Goal: Task Accomplishment & Management: Use online tool/utility

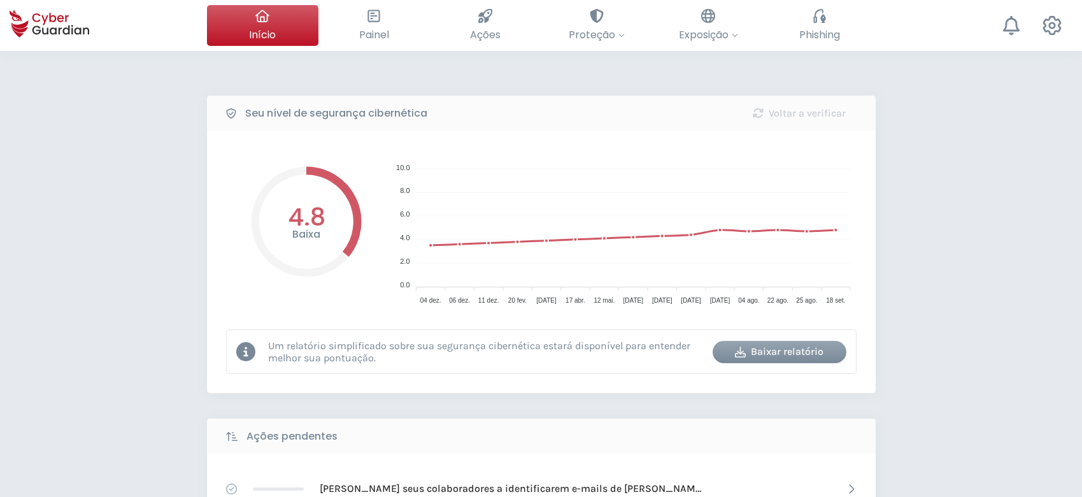
select select "Português (BR)"
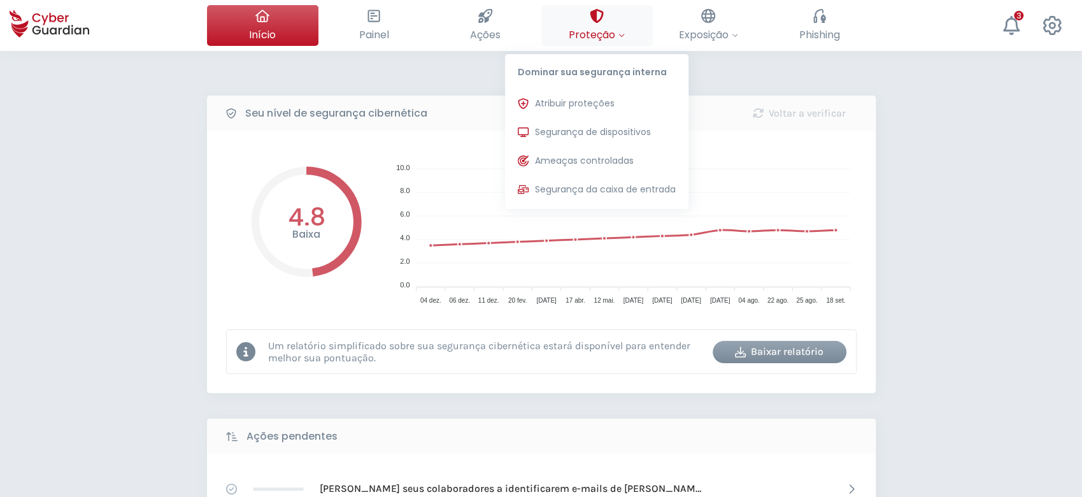
click at [599, 27] on span "Proteção" at bounding box center [597, 35] width 56 height 16
click at [586, 98] on span "Atribuir proteções" at bounding box center [575, 103] width 80 height 13
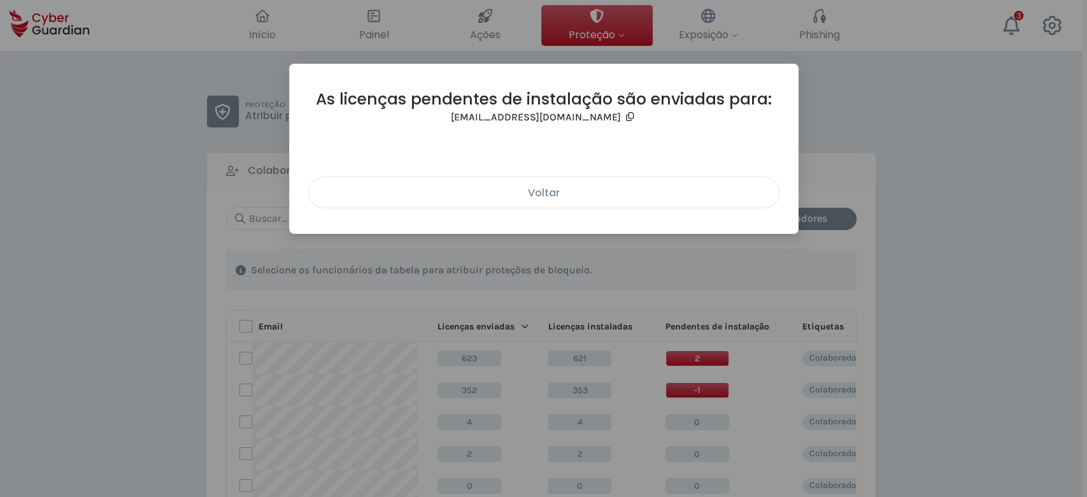
click at [524, 195] on div "Voltar" at bounding box center [543, 193] width 451 height 16
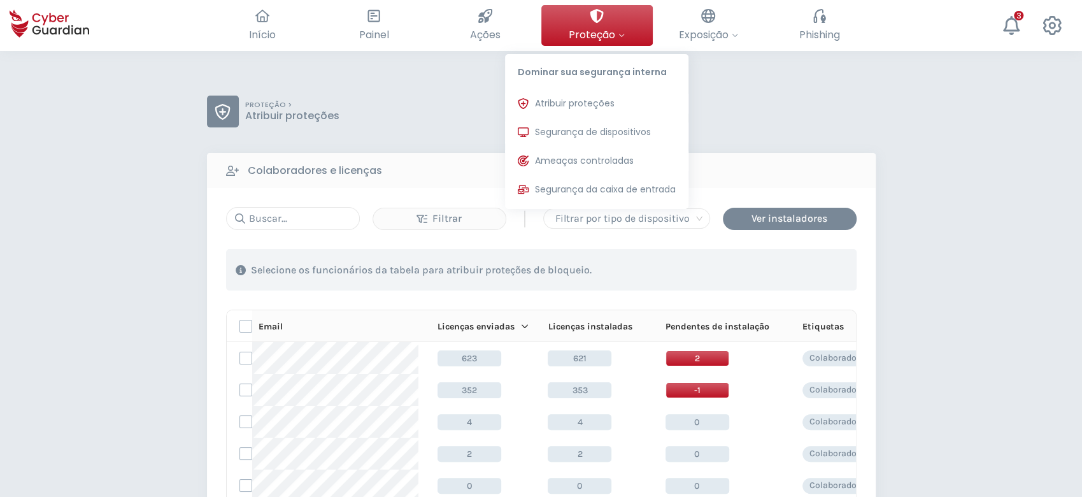
click at [615, 34] on span "Proteção" at bounding box center [597, 35] width 56 height 16
click at [590, 129] on span "Segurança de dispositivos" at bounding box center [593, 131] width 116 height 13
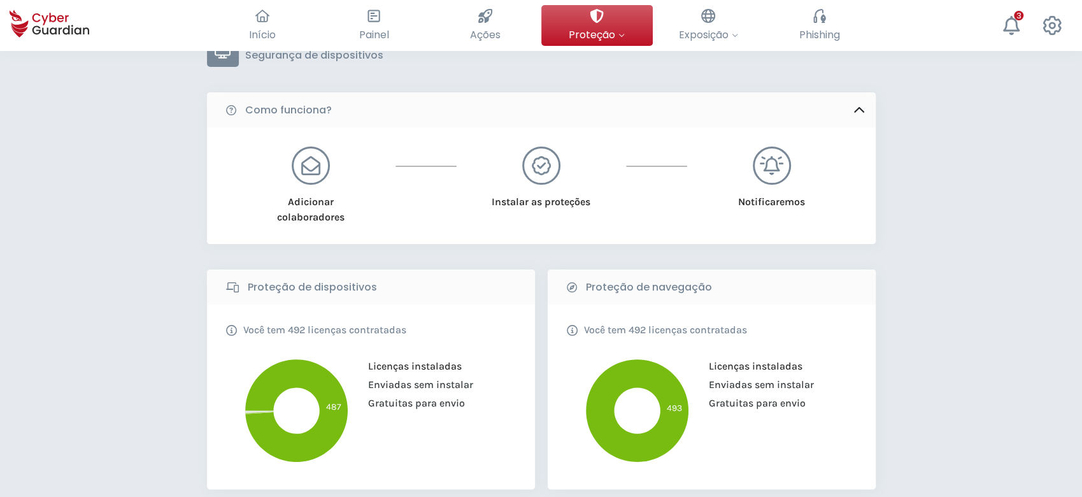
scroll to position [85, 0]
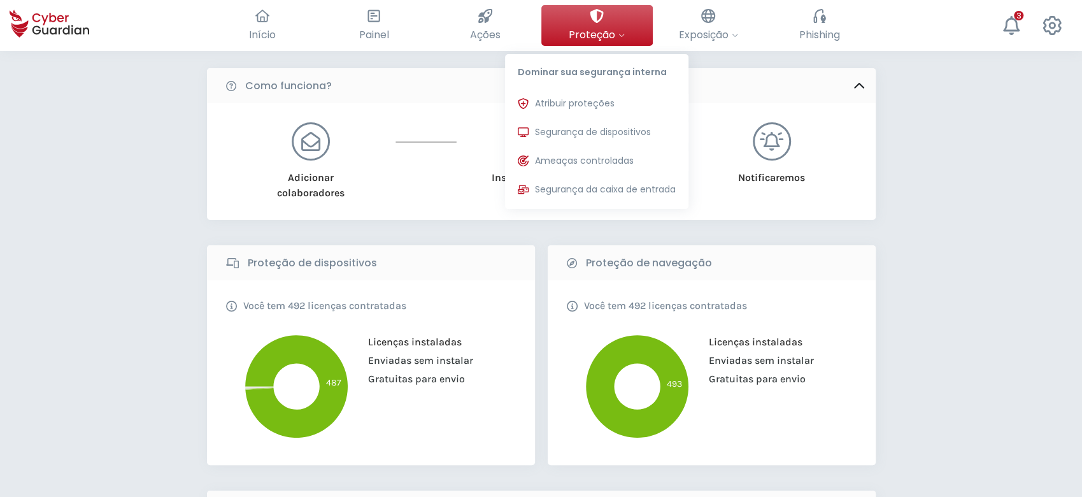
click at [617, 11] on button "Proteção Dominar sua segurança interna Atribuir proteções Atribua licenças de p…" at bounding box center [596, 25] width 111 height 41
click at [618, 136] on span "Segurança de dispositivos" at bounding box center [593, 131] width 116 height 13
click at [600, 102] on span "Atribuir proteções" at bounding box center [575, 103] width 80 height 13
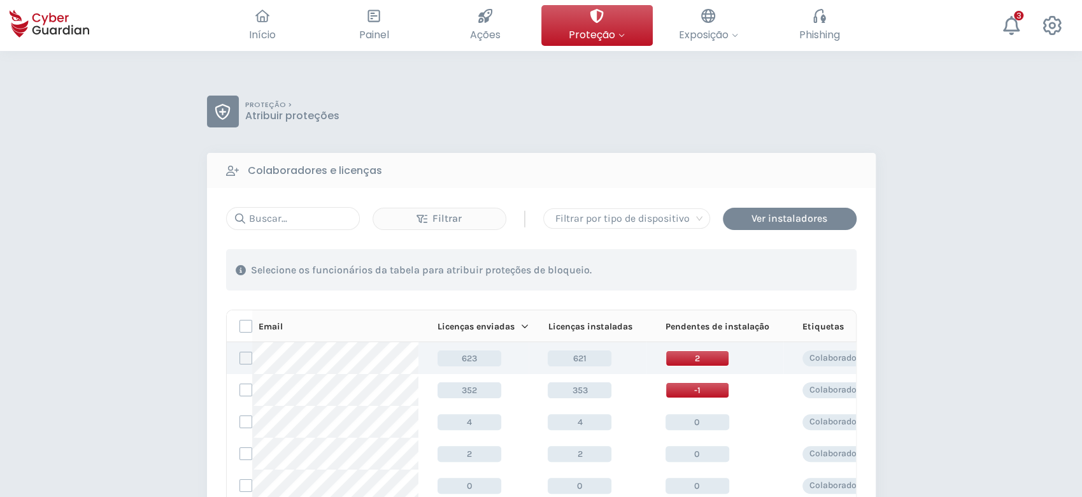
click at [244, 362] on label at bounding box center [245, 357] width 13 height 13
click at [240, 362] on input "checkbox" at bounding box center [240, 357] width 0 height 11
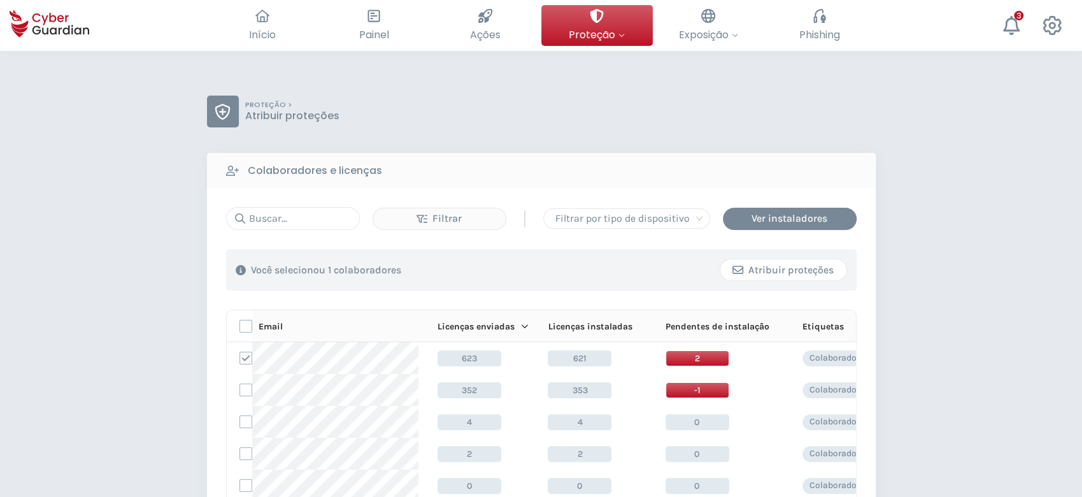
click at [805, 274] on div "Atribuir proteções" at bounding box center [783, 269] width 107 height 15
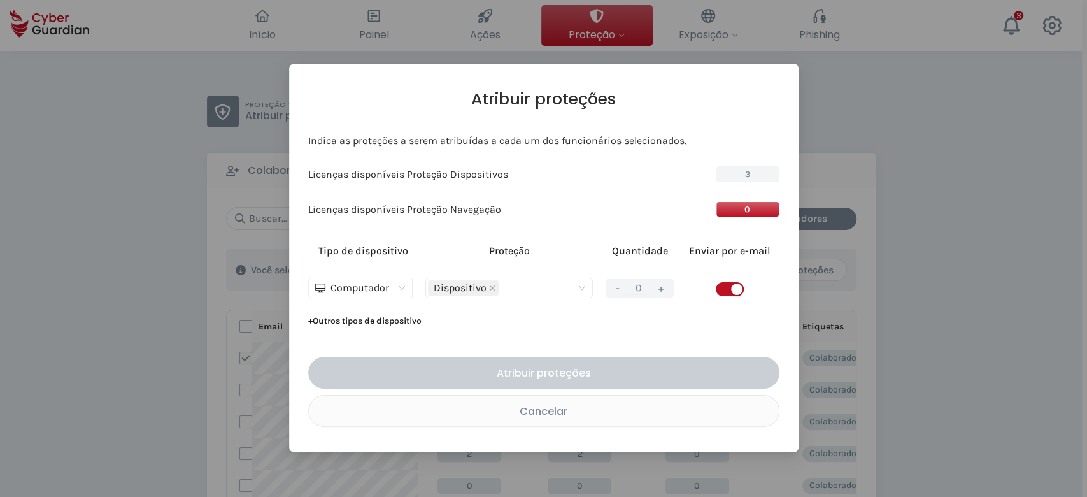
click at [665, 291] on button "+" at bounding box center [660, 288] width 15 height 16
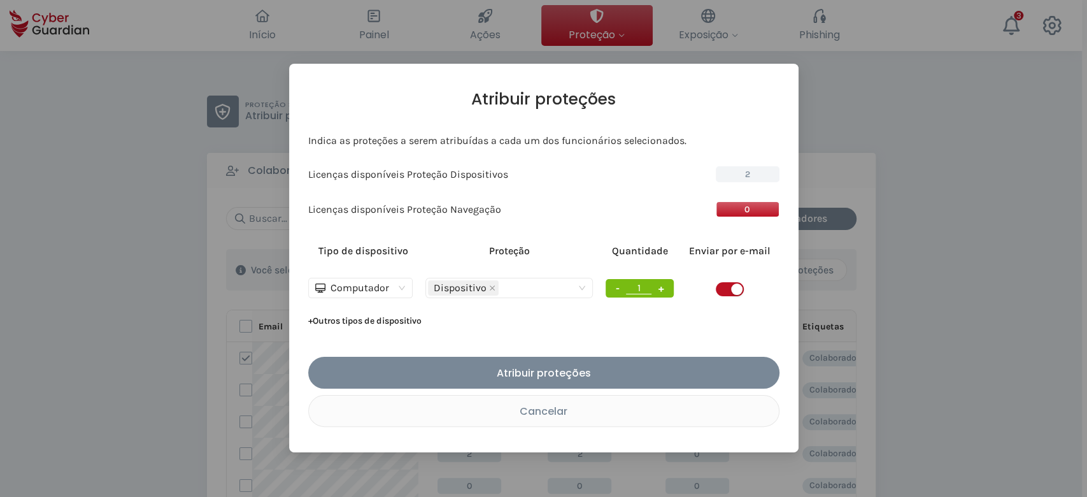
click at [665, 291] on button "+" at bounding box center [660, 288] width 15 height 16
type input "3"
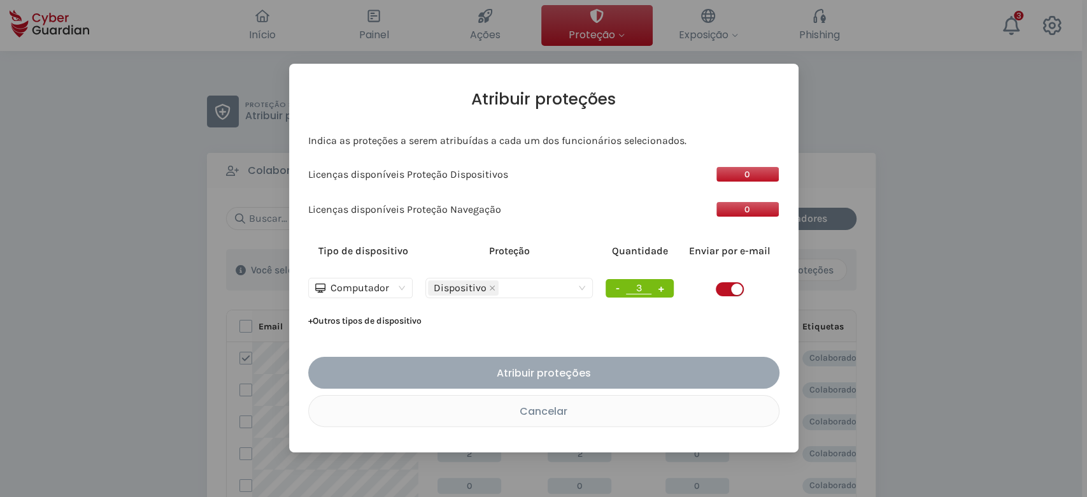
click at [612, 380] on div "Atribuir proteções" at bounding box center [544, 373] width 452 height 16
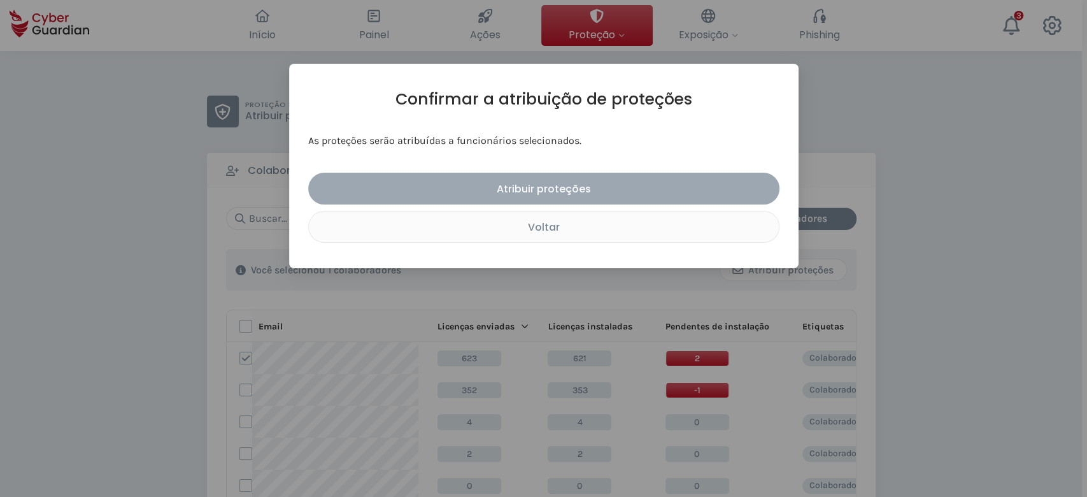
click at [623, 190] on div "Atribuir proteções" at bounding box center [544, 189] width 452 height 16
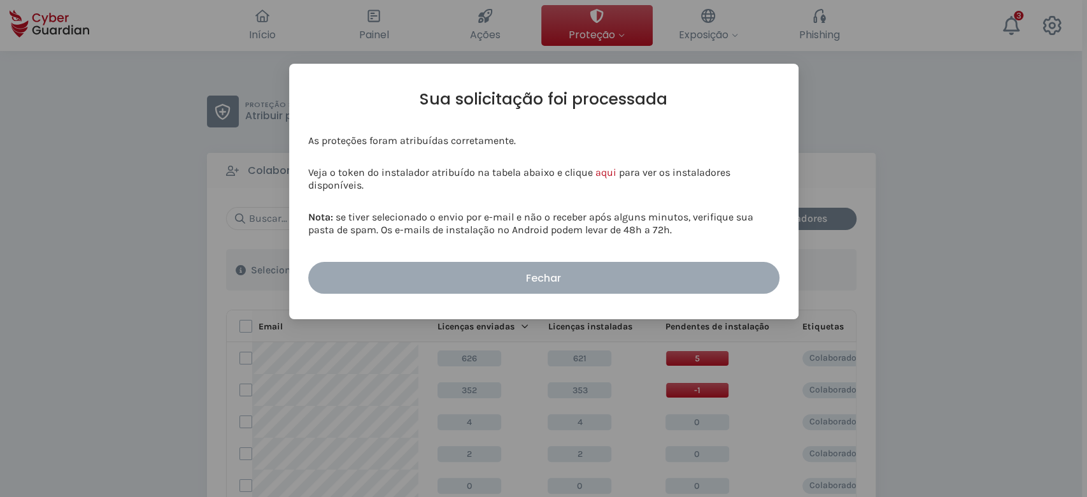
click at [598, 274] on div "Fechar" at bounding box center [544, 278] width 452 height 16
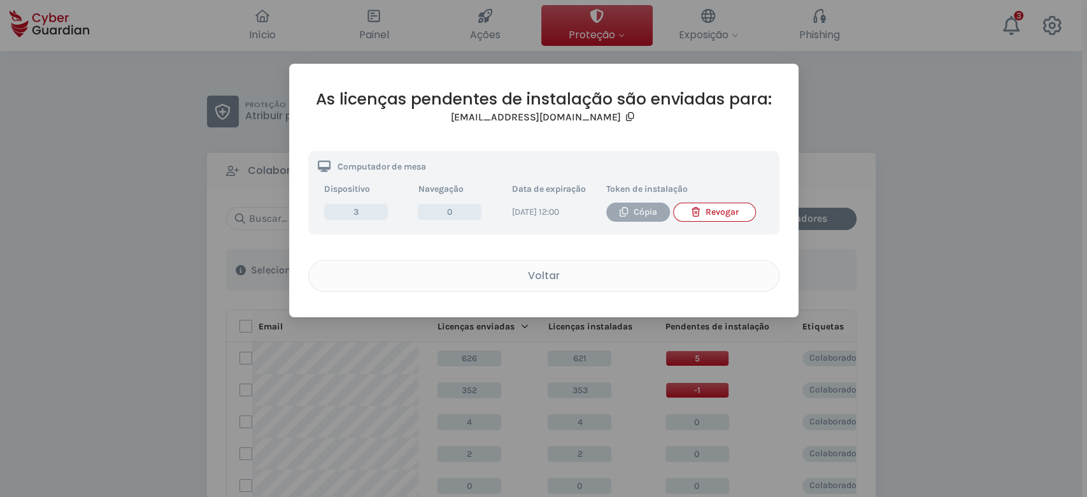
click at [654, 208] on div "Cópia" at bounding box center [638, 212] width 45 height 14
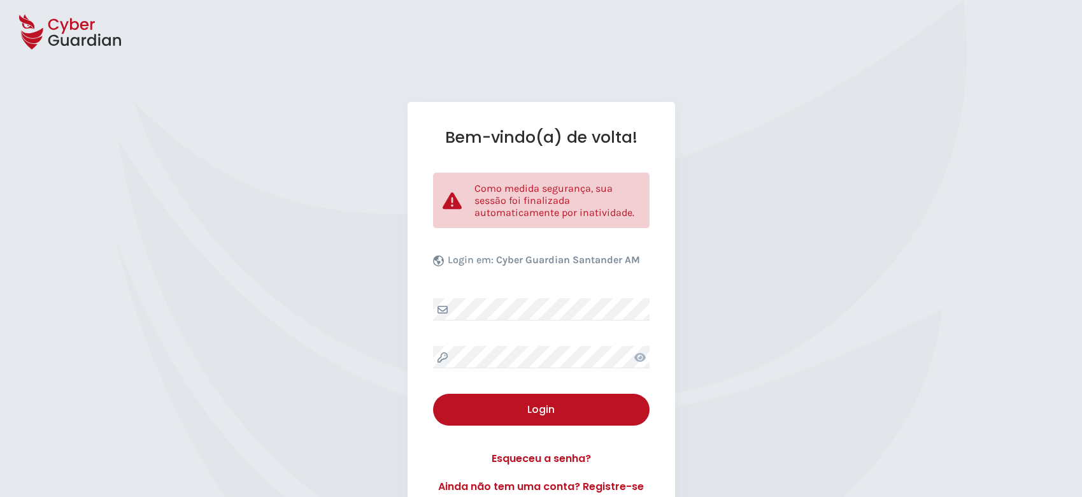
select select "Português (BR)"
